Goal: Use online tool/utility: Utilize a website feature to perform a specific function

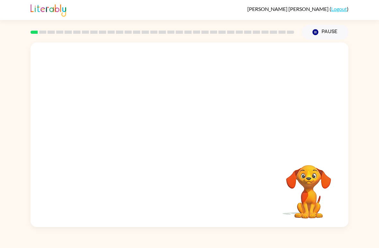
click at [122, 118] on video "Your browser must support playing .mp4 files to use Literably. Please try using…" at bounding box center [190, 96] width 318 height 109
click at [112, 123] on video "Your browser must support playing .mp4 files to use Literably. Please try using…" at bounding box center [190, 96] width 318 height 109
click at [123, 119] on video "Your browser must support playing .mp4 files to use Literably. Please try using…" at bounding box center [190, 96] width 318 height 109
click at [191, 134] on icon "button" at bounding box center [189, 137] width 11 height 11
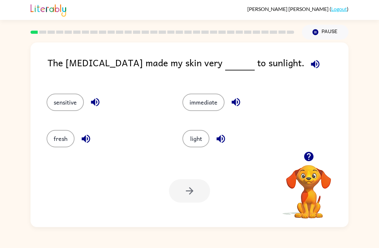
click at [203, 96] on button "immediate" at bounding box center [203, 101] width 42 height 17
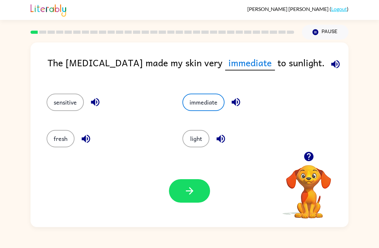
click at [54, 101] on button "sensitive" at bounding box center [65, 101] width 37 height 17
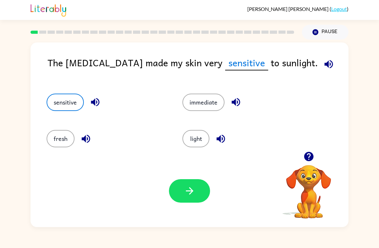
click at [79, 140] on button "button" at bounding box center [86, 138] width 16 height 16
click at [218, 140] on icon "button" at bounding box center [221, 138] width 8 height 8
click at [323, 65] on icon "button" at bounding box center [328, 63] width 11 height 11
click at [205, 153] on div "light" at bounding box center [238, 136] width 136 height 36
click at [191, 137] on button "light" at bounding box center [195, 138] width 27 height 17
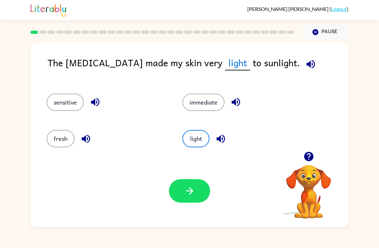
click at [186, 196] on icon "button" at bounding box center [189, 190] width 11 height 11
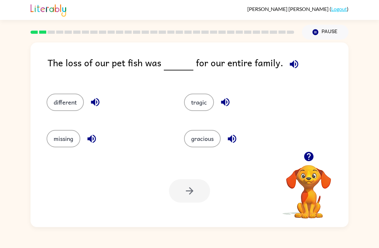
click at [61, 109] on button "different" at bounding box center [65, 101] width 37 height 17
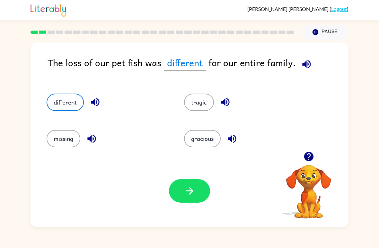
click at [55, 135] on button "missing" at bounding box center [64, 138] width 34 height 17
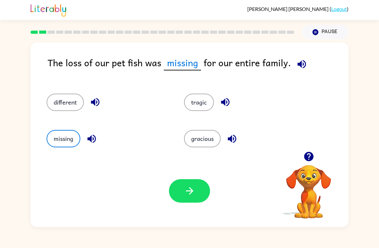
click at [44, 101] on div "different" at bounding box center [103, 99] width 138 height 36
click at [66, 105] on button "different" at bounding box center [65, 101] width 37 height 17
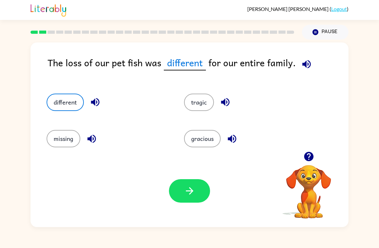
click at [176, 201] on button "button" at bounding box center [189, 190] width 41 height 23
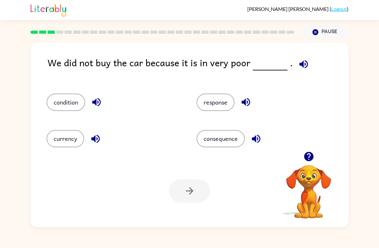
click at [210, 109] on button "response" at bounding box center [216, 101] width 38 height 17
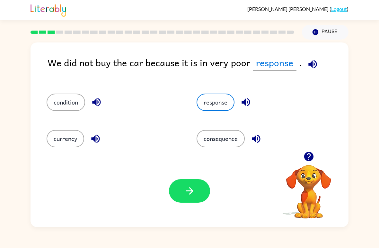
click at [175, 189] on button "button" at bounding box center [189, 190] width 41 height 23
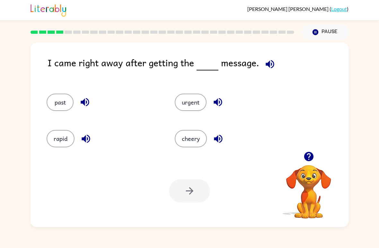
click at [190, 107] on button "urgent" at bounding box center [191, 101] width 32 height 17
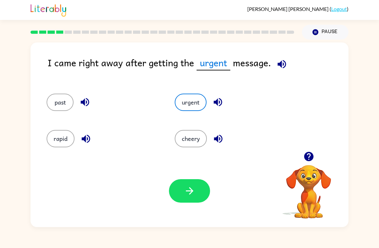
click at [183, 207] on div "Your browser must support playing .mp4 files to use Literably. Please try using…" at bounding box center [190, 191] width 318 height 72
click at [179, 188] on button "button" at bounding box center [189, 190] width 41 height 23
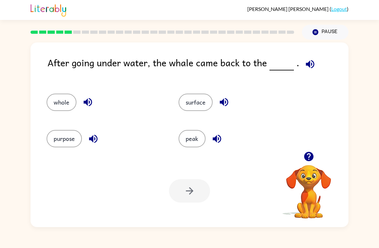
click at [194, 100] on button "surface" at bounding box center [196, 101] width 34 height 17
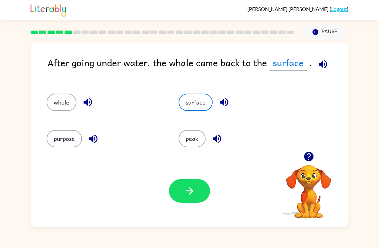
click at [187, 193] on icon "button" at bounding box center [189, 190] width 11 height 11
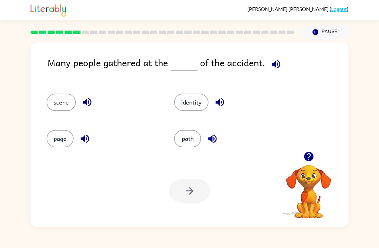
click at [186, 104] on button "identity" at bounding box center [191, 101] width 34 height 17
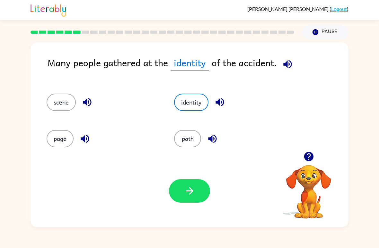
click at [195, 200] on button "button" at bounding box center [189, 190] width 41 height 23
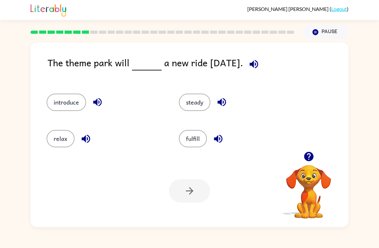
click at [59, 141] on button "relax" at bounding box center [61, 138] width 28 height 17
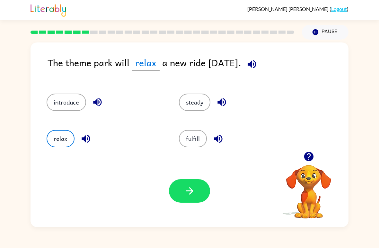
click at [61, 103] on button "introduce" at bounding box center [67, 101] width 40 height 17
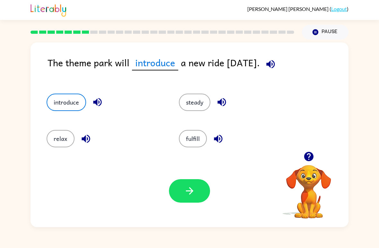
click at [201, 186] on button "button" at bounding box center [189, 190] width 41 height 23
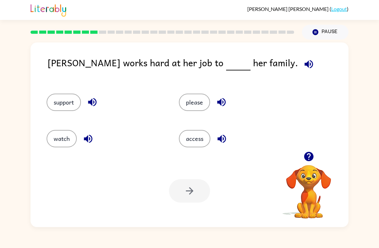
click at [56, 95] on button "support" at bounding box center [64, 101] width 34 height 17
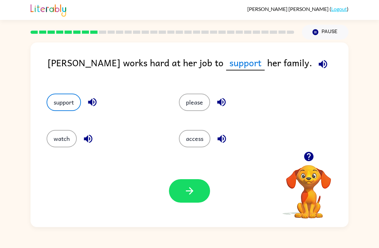
click at [183, 196] on button "button" at bounding box center [189, 190] width 41 height 23
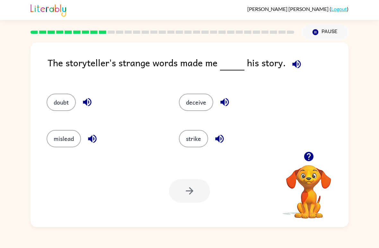
click at [57, 94] on button "doubt" at bounding box center [61, 101] width 29 height 17
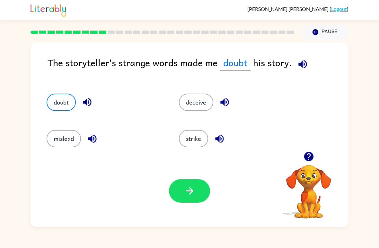
click at [51, 147] on button "mislead" at bounding box center [64, 138] width 34 height 17
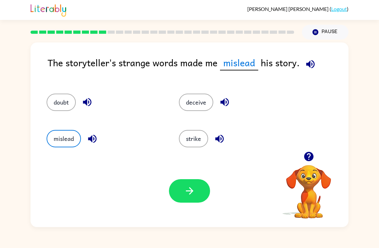
click at [193, 100] on button "deceive" at bounding box center [196, 101] width 34 height 17
click at [190, 196] on icon "button" at bounding box center [189, 190] width 11 height 11
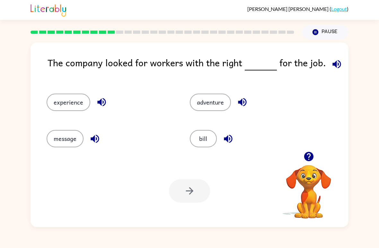
click at [62, 100] on button "experience" at bounding box center [69, 101] width 44 height 17
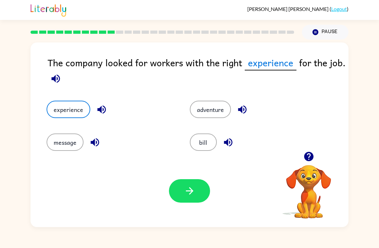
click at [180, 193] on button "button" at bounding box center [189, 190] width 41 height 23
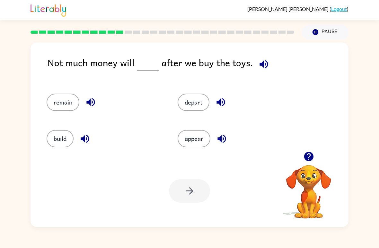
click at [190, 141] on button "appear" at bounding box center [194, 138] width 33 height 17
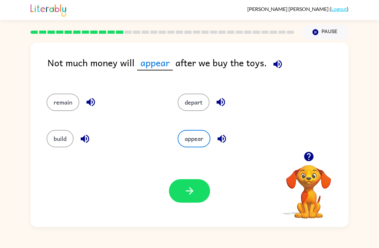
click at [202, 201] on button "button" at bounding box center [189, 190] width 41 height 23
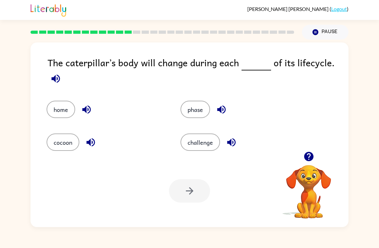
click at [193, 111] on button "phase" at bounding box center [196, 109] width 30 height 17
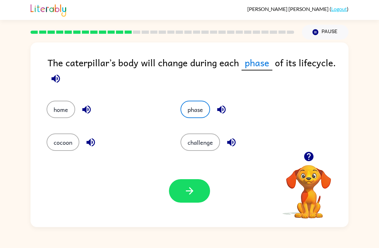
click at [178, 217] on div "Your browser must support playing .mp4 files to use Literably. Please try using…" at bounding box center [190, 191] width 318 height 72
click at [181, 187] on button "button" at bounding box center [189, 190] width 41 height 23
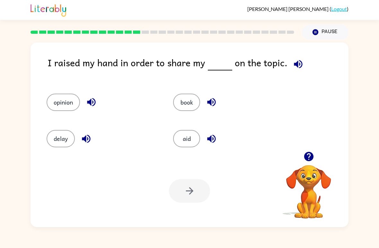
click at [54, 103] on button "opinion" at bounding box center [63, 101] width 33 height 17
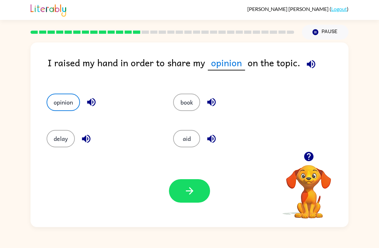
click at [180, 187] on button "button" at bounding box center [189, 190] width 41 height 23
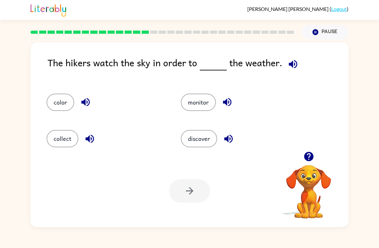
click at [52, 138] on button "collect" at bounding box center [63, 138] width 32 height 17
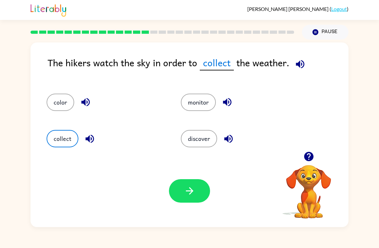
click at [186, 116] on div "monitor" at bounding box center [236, 99] width 134 height 36
click at [200, 102] on button "monitor" at bounding box center [198, 101] width 35 height 17
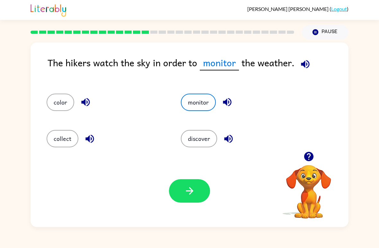
click at [189, 200] on button "button" at bounding box center [189, 190] width 41 height 23
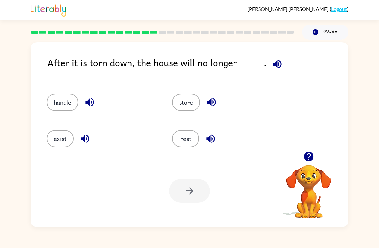
click at [55, 136] on button "exist" at bounding box center [60, 138] width 27 height 17
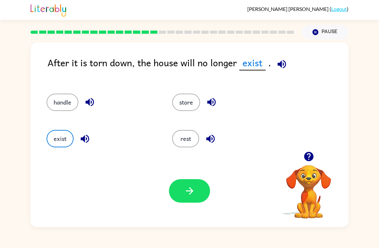
click at [175, 186] on button "button" at bounding box center [189, 190] width 41 height 23
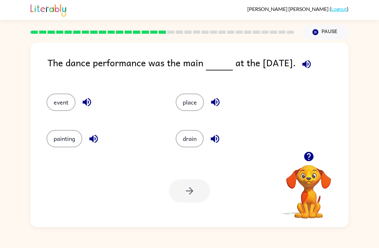
click at [48, 102] on button "event" at bounding box center [61, 101] width 29 height 17
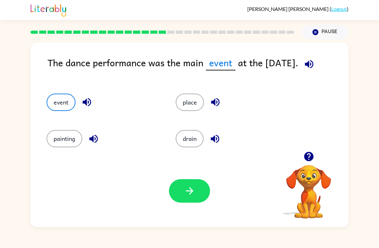
click at [186, 198] on button "button" at bounding box center [189, 190] width 41 height 23
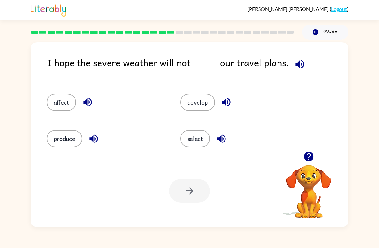
click at [63, 99] on button "affect" at bounding box center [62, 101] width 30 height 17
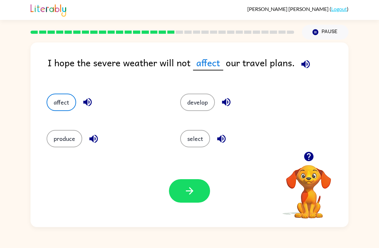
click at [208, 189] on button "button" at bounding box center [189, 190] width 41 height 23
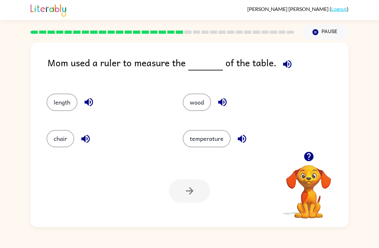
click at [53, 102] on button "length" at bounding box center [62, 101] width 31 height 17
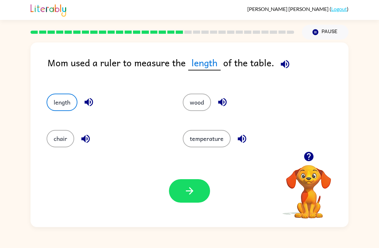
click at [200, 198] on button "button" at bounding box center [189, 190] width 41 height 23
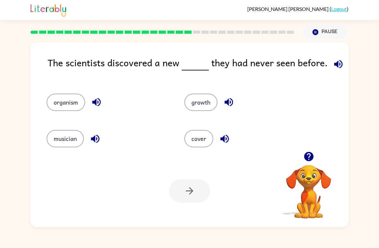
click at [52, 96] on button "organism" at bounding box center [66, 101] width 39 height 17
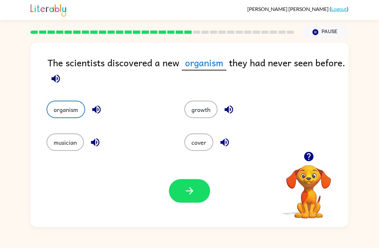
click at [176, 190] on button "button" at bounding box center [189, 190] width 41 height 23
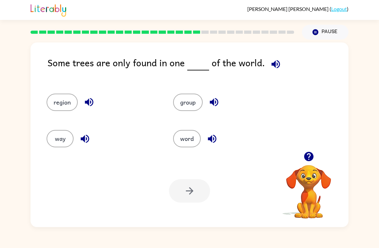
click at [63, 102] on button "region" at bounding box center [62, 101] width 31 height 17
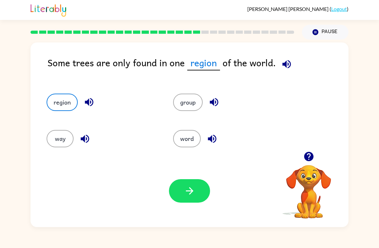
click at [187, 196] on icon "button" at bounding box center [189, 190] width 11 height 11
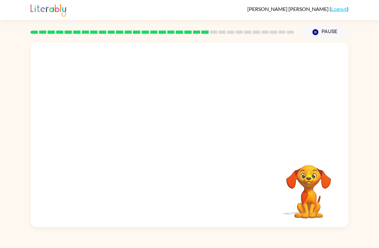
click at [132, 128] on video "Your browser must support playing .mp4 files to use Literably. Please try using…" at bounding box center [190, 96] width 318 height 109
click at [131, 129] on video "Your browser must support playing .mp4 files to use Literably. Please try using…" at bounding box center [190, 96] width 318 height 109
click at [132, 127] on video "Your browser must support playing .mp4 files to use Literably. Please try using…" at bounding box center [190, 96] width 318 height 109
click at [127, 131] on video "Your browser must support playing .mp4 files to use Literably. Please try using…" at bounding box center [190, 96] width 318 height 109
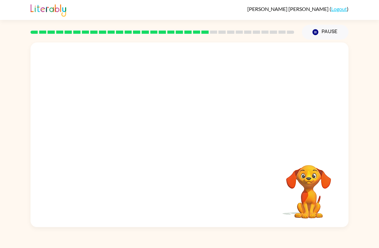
click at [127, 128] on video "Your browser must support playing .mp4 files to use Literably. Please try using…" at bounding box center [190, 96] width 318 height 109
click at [134, 135] on video "Your browser must support playing .mp4 files to use Literably. Please try using…" at bounding box center [190, 96] width 318 height 109
click at [129, 137] on video "Your browser must support playing .mp4 files to use Literably. Please try using…" at bounding box center [190, 96] width 318 height 109
click at [132, 134] on video "Your browser must support playing .mp4 files to use Literably. Please try using…" at bounding box center [190, 96] width 318 height 109
click at [129, 127] on video "Your browser must support playing .mp4 files to use Literably. Please try using…" at bounding box center [190, 96] width 318 height 109
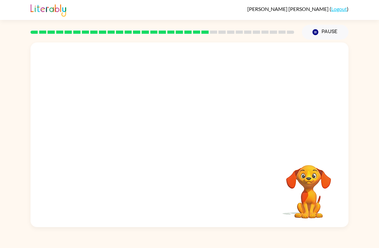
click at [122, 125] on video "Your browser must support playing .mp4 files to use Literably. Please try using…" at bounding box center [190, 96] width 318 height 109
click at [132, 129] on video "Your browser must support playing .mp4 files to use Literably. Please try using…" at bounding box center [190, 96] width 318 height 109
click at [127, 128] on video "Your browser must support playing .mp4 files to use Literably. Please try using…" at bounding box center [190, 96] width 318 height 109
click at [127, 133] on video "Your browser must support playing .mp4 files to use Literably. Please try using…" at bounding box center [190, 96] width 318 height 109
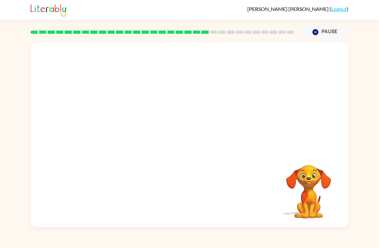
click at [127, 133] on video "Your browser must support playing .mp4 files to use Literably. Please try using…" at bounding box center [190, 96] width 318 height 109
click at [127, 136] on video "Your browser must support playing .mp4 files to use Literably. Please try using…" at bounding box center [190, 96] width 318 height 109
click at [123, 136] on video "Your browser must support playing .mp4 files to use Literably. Please try using…" at bounding box center [190, 96] width 318 height 109
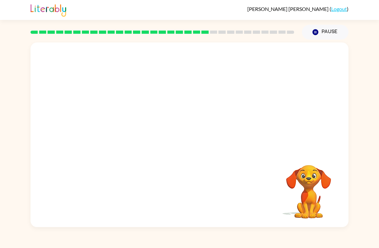
click at [129, 131] on video "Your browser must support playing .mp4 files to use Literably. Please try using…" at bounding box center [190, 96] width 318 height 109
click at [113, 133] on video "Your browser must support playing .mp4 files to use Literably. Please try using…" at bounding box center [190, 96] width 318 height 109
click at [119, 133] on video "Your browser must support playing .mp4 files to use Literably. Please try using…" at bounding box center [190, 96] width 318 height 109
click at [129, 133] on video "Your browser must support playing .mp4 files to use Literably. Please try using…" at bounding box center [190, 96] width 318 height 109
click at [116, 124] on video "Your browser must support playing .mp4 files to use Literably. Please try using…" at bounding box center [190, 96] width 318 height 109
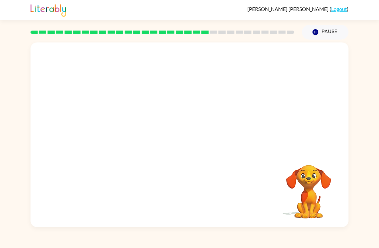
click at [122, 133] on video "Your browser must support playing .mp4 files to use Literably. Please try using…" at bounding box center [190, 96] width 318 height 109
click at [157, 131] on video "Your browser must support playing .mp4 files to use Literably. Please try using…" at bounding box center [190, 96] width 318 height 109
click at [199, 134] on div at bounding box center [189, 137] width 41 height 23
click at [190, 143] on div at bounding box center [189, 137] width 41 height 23
click at [181, 134] on div at bounding box center [189, 137] width 41 height 23
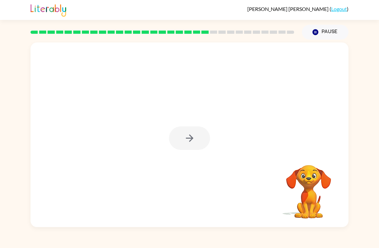
click at [193, 147] on div at bounding box center [189, 137] width 41 height 23
click at [189, 144] on div at bounding box center [189, 137] width 41 height 23
click at [189, 134] on div at bounding box center [189, 137] width 41 height 23
click at [181, 138] on button "button" at bounding box center [189, 137] width 41 height 23
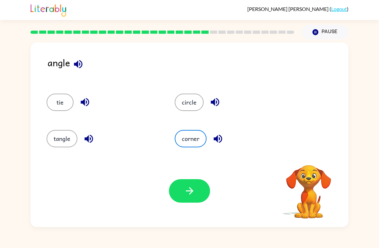
click at [183, 142] on button "corner" at bounding box center [191, 138] width 32 height 17
click at [64, 131] on button "tangle" at bounding box center [62, 138] width 31 height 17
click at [178, 189] on button "button" at bounding box center [189, 190] width 41 height 23
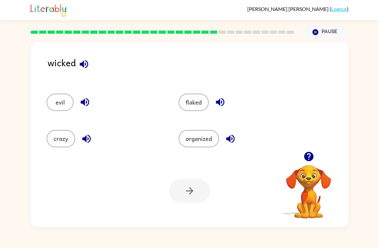
click at [59, 100] on button "evil" at bounding box center [60, 101] width 27 height 17
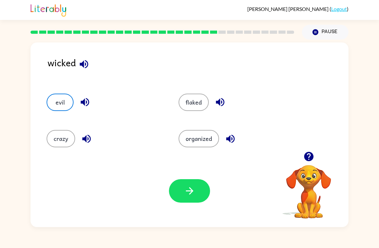
click at [180, 186] on button "button" at bounding box center [189, 190] width 41 height 23
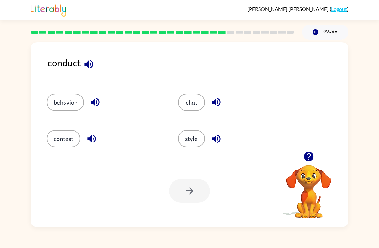
click at [47, 140] on button "contest" at bounding box center [64, 138] width 34 height 17
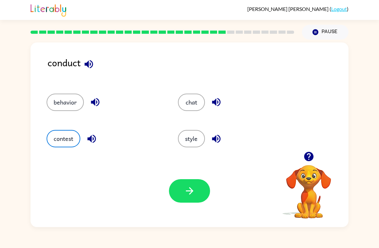
click at [55, 109] on button "behavior" at bounding box center [65, 101] width 37 height 17
click at [197, 191] on button "button" at bounding box center [189, 190] width 41 height 23
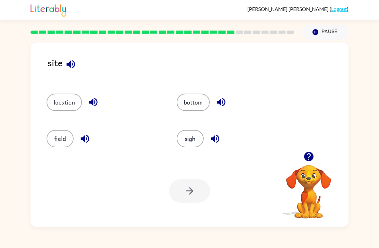
click at [193, 146] on button "sigh" at bounding box center [190, 138] width 27 height 17
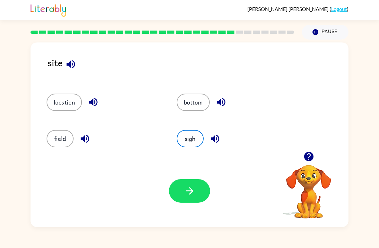
click at [187, 195] on icon "button" at bounding box center [189, 190] width 11 height 11
click at [302, 195] on video "Your browser must support playing .mp4 files to use Literably. Please try using…" at bounding box center [309, 187] width 64 height 64
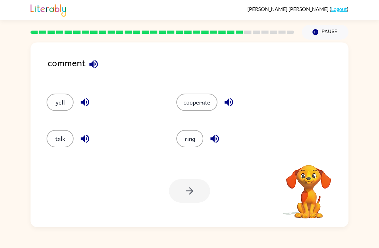
click at [310, 195] on video "Your browser must support playing .mp4 files to use Literably. Please try using…" at bounding box center [309, 187] width 64 height 64
click at [312, 191] on video "Your browser must support playing .mp4 files to use Literably. Please try using…" at bounding box center [309, 187] width 64 height 64
click at [310, 189] on video "Your browser must support playing .mp4 files to use Literably. Please try using…" at bounding box center [309, 187] width 64 height 64
click at [310, 201] on video "Your browser must support playing .mp4 files to use Literably. Please try using…" at bounding box center [309, 187] width 64 height 64
click at [317, 184] on video "Your browser must support playing .mp4 files to use Literably. Please try using…" at bounding box center [309, 187] width 64 height 64
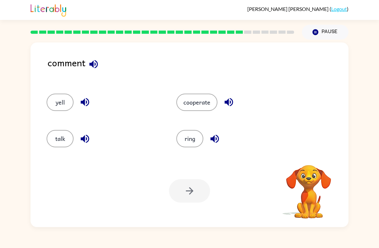
click at [313, 184] on video "Your browser must support playing .mp4 files to use Literably. Please try using…" at bounding box center [309, 187] width 64 height 64
click at [305, 201] on video "Your browser must support playing .mp4 files to use Literably. Please try using…" at bounding box center [309, 187] width 64 height 64
click at [307, 185] on video "Your browser must support playing .mp4 files to use Literably. Please try using…" at bounding box center [309, 187] width 64 height 64
click at [313, 161] on icon "button" at bounding box center [308, 156] width 11 height 11
click at [312, 161] on video "Your browser must support playing .mp4 files to use Literably. Please try using…" at bounding box center [309, 187] width 64 height 64
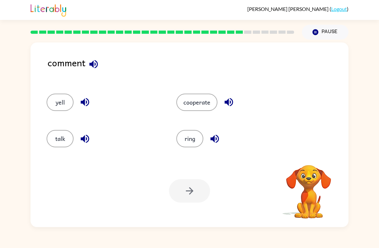
click at [310, 186] on video "Your browser must support playing .mp4 files to use Literably. Please try using…" at bounding box center [309, 187] width 64 height 64
click at [52, 133] on button "talk" at bounding box center [60, 138] width 27 height 17
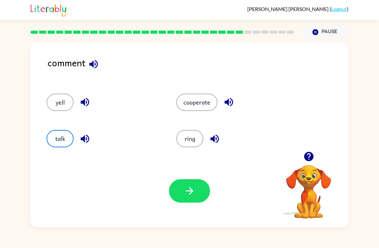
click at [192, 190] on icon "button" at bounding box center [189, 190] width 7 height 7
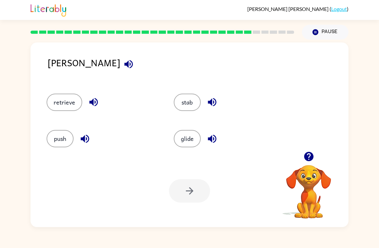
click at [73, 99] on button "retrieve" at bounding box center [65, 101] width 36 height 17
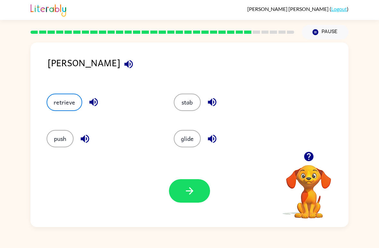
click at [225, 207] on div "Your browser must support playing .mp4 files to use Literably. Please try using…" at bounding box center [190, 191] width 318 height 72
click at [197, 194] on button "button" at bounding box center [189, 190] width 41 height 23
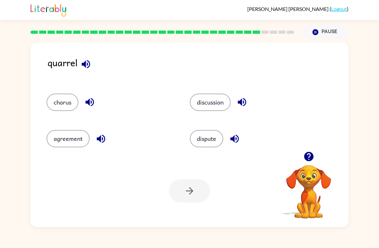
click at [56, 111] on button "chorus" at bounding box center [63, 101] width 32 height 17
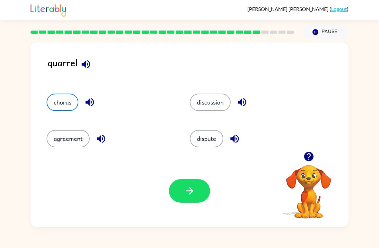
click at [62, 132] on button "agreement" at bounding box center [68, 138] width 43 height 17
click at [156, 193] on div "Your browser must support playing .mp4 files to use Literably. Please try using…" at bounding box center [190, 191] width 318 height 72
click at [174, 195] on button "button" at bounding box center [189, 190] width 41 height 23
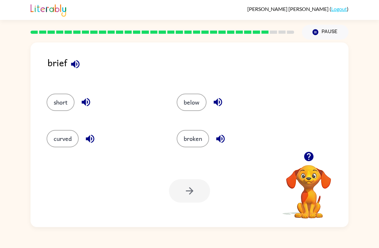
click at [64, 146] on button "curved" at bounding box center [63, 138] width 32 height 17
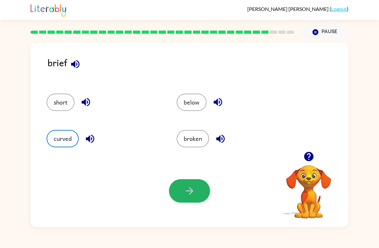
click at [179, 196] on button "button" at bounding box center [189, 190] width 41 height 23
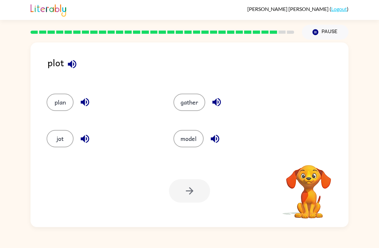
click at [49, 90] on div "plan" at bounding box center [97, 99] width 127 height 36
click at [54, 103] on button "plan" at bounding box center [60, 101] width 27 height 17
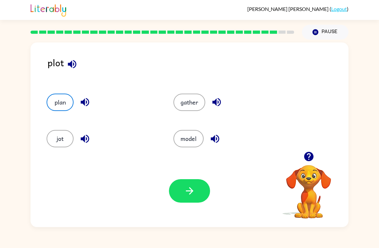
click at [183, 136] on button "model" at bounding box center [189, 138] width 30 height 17
click at [191, 189] on icon "button" at bounding box center [189, 190] width 7 height 7
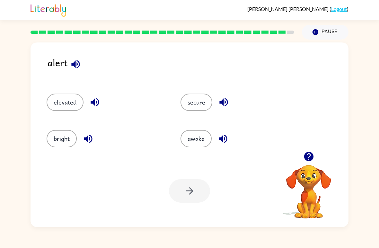
click at [189, 102] on button "secure" at bounding box center [197, 101] width 32 height 17
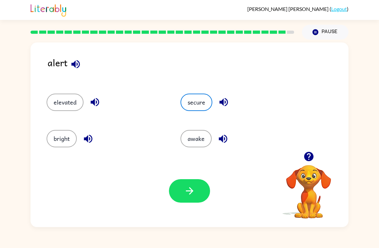
click at [189, 180] on button "button" at bounding box center [189, 190] width 41 height 23
